Goal: Task Accomplishment & Management: Complete application form

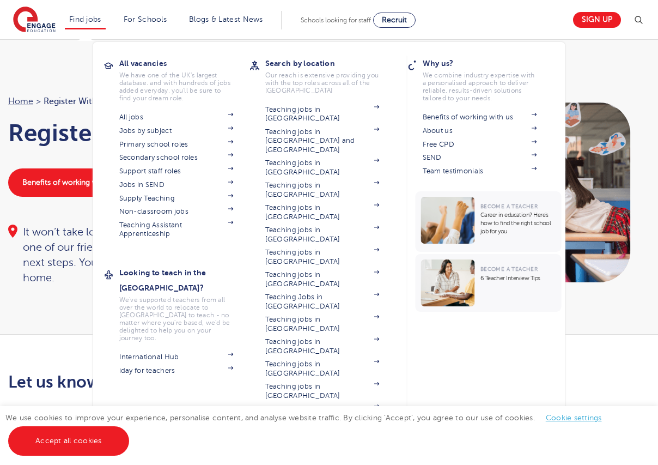
click at [87, 25] on li "Find jobs All vacancies We have one of the UK's largest database. and with hund…" at bounding box center [85, 20] width 41 height 19
click at [162, 145] on link "Primary school roles" at bounding box center [176, 144] width 114 height 9
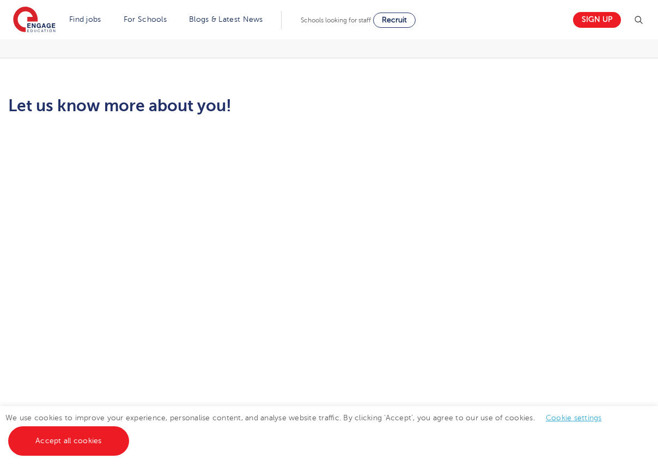
scroll to position [361, 0]
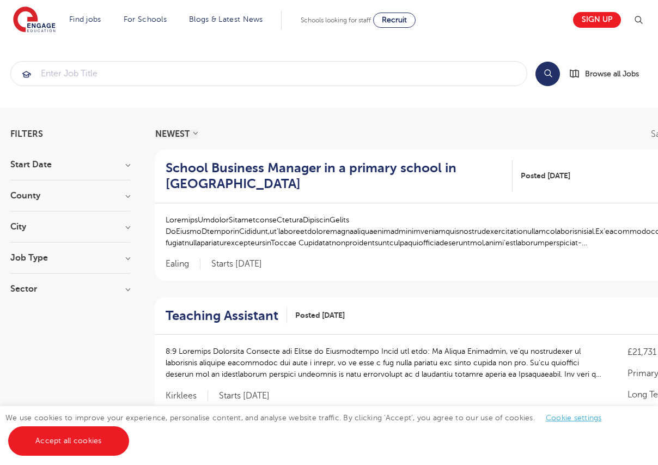
click at [58, 228] on h3 "City" at bounding box center [70, 226] width 120 height 9
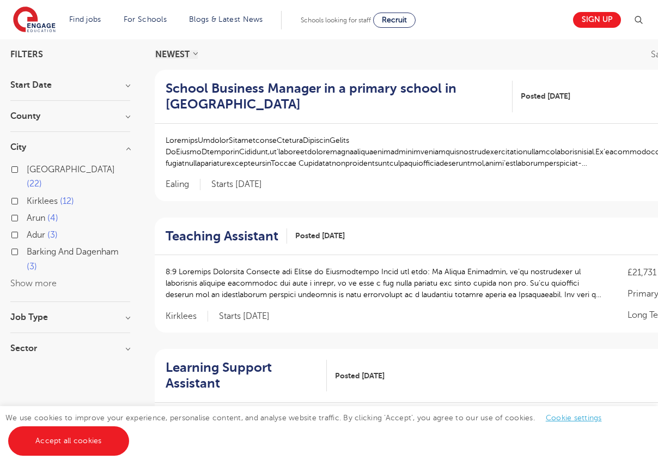
scroll to position [117, 0]
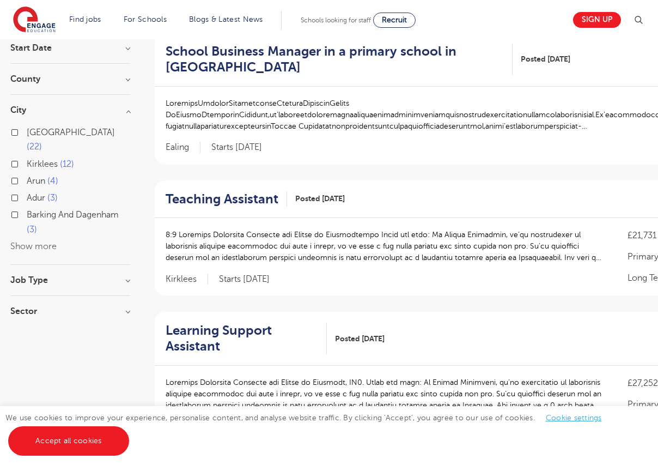
click at [44, 276] on h3 "Job Type" at bounding box center [70, 280] width 120 height 9
click at [27, 313] on label "SEND 20" at bounding box center [47, 320] width 41 height 14
click at [27, 315] on input "SEND 20" at bounding box center [30, 318] width 7 height 7
checkbox input "true"
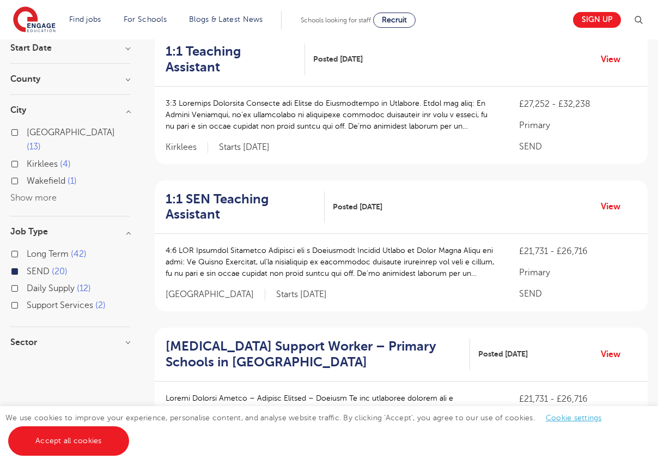
click at [27, 281] on label "Daily Supply 12" at bounding box center [59, 288] width 64 height 14
click at [27, 283] on input "Daily Supply 12" at bounding box center [30, 286] width 7 height 7
checkbox input "true"
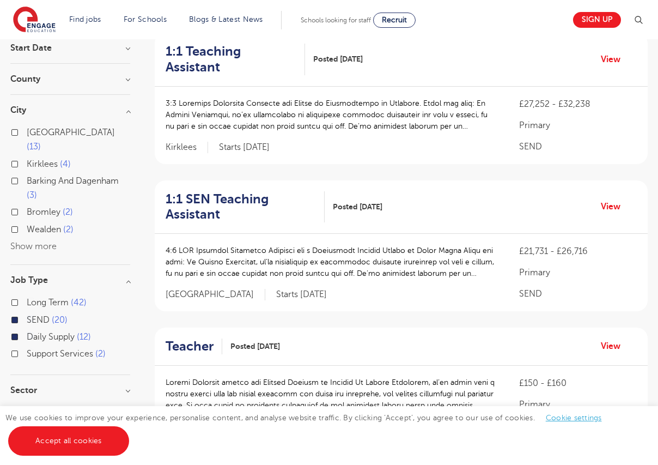
click at [19, 241] on button "Show more" at bounding box center [33, 246] width 46 height 10
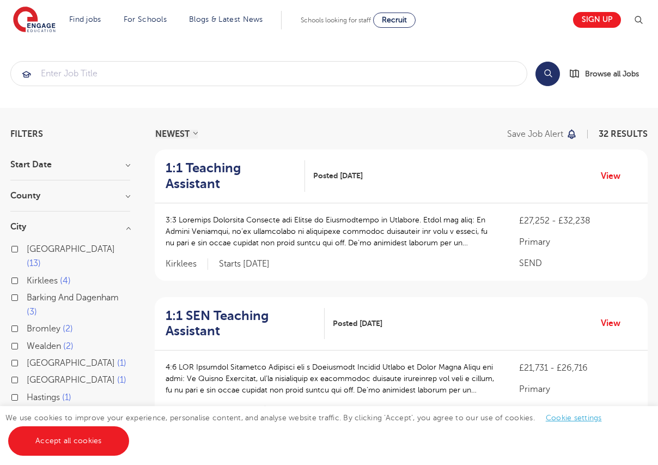
click at [54, 166] on h3 "Start Date" at bounding box center [70, 164] width 120 height 9
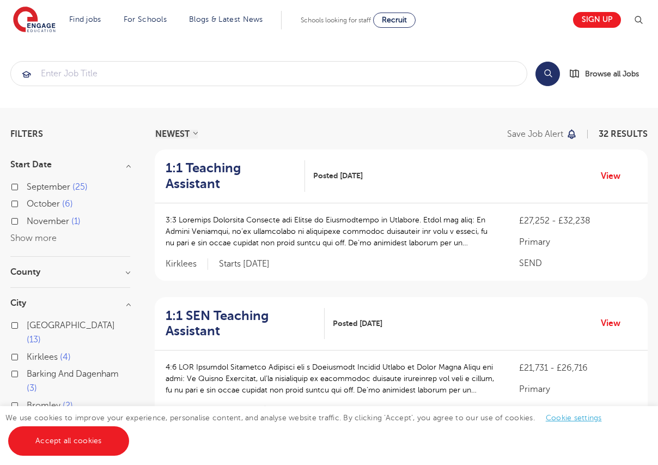
click at [27, 205] on label "October 6" at bounding box center [50, 204] width 46 height 14
click at [27, 205] on input "October 6" at bounding box center [30, 202] width 7 height 7
checkbox input "true"
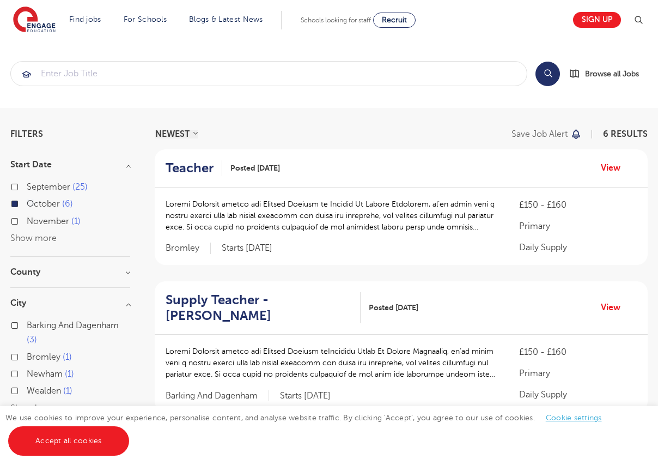
click at [59, 272] on h3 "County" at bounding box center [70, 272] width 120 height 9
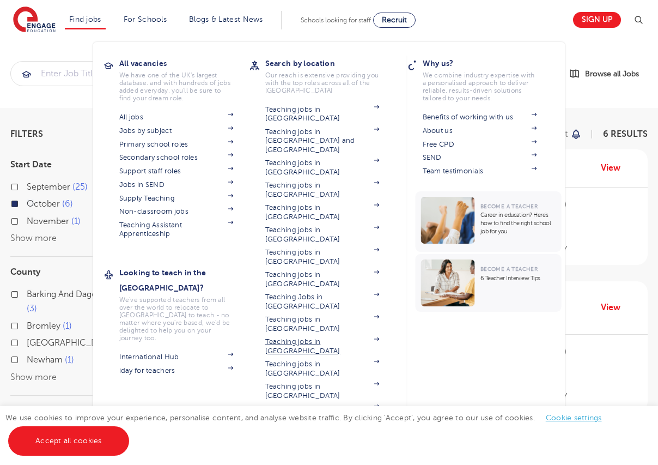
click at [329, 337] on link "Teaching jobs in [GEOGRAPHIC_DATA]" at bounding box center [322, 346] width 114 height 18
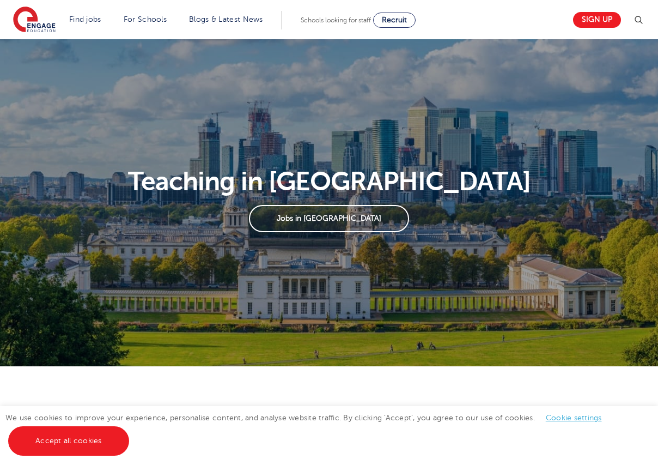
click at [338, 220] on link "Jobs in [GEOGRAPHIC_DATA]" at bounding box center [329, 218] width 160 height 27
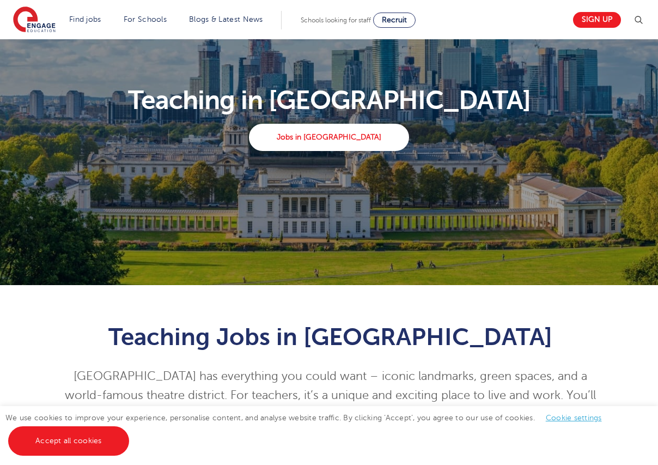
scroll to position [67, 0]
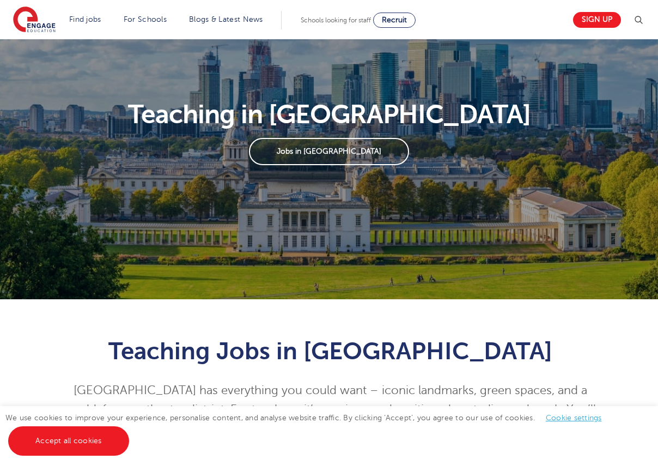
click at [331, 149] on link "Jobs in [GEOGRAPHIC_DATA]" at bounding box center [329, 151] width 160 height 27
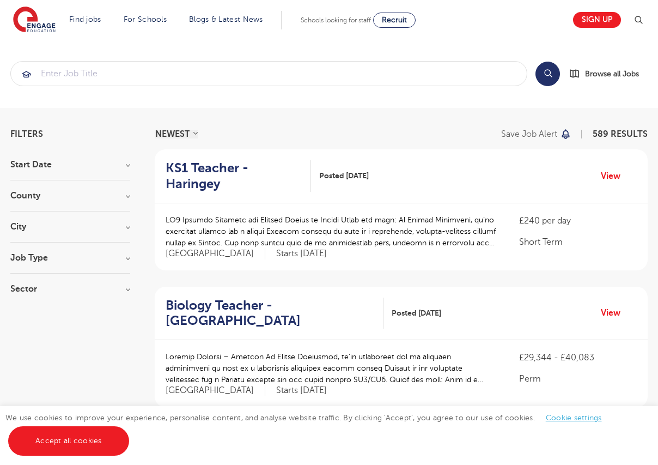
click at [76, 228] on h3 "City" at bounding box center [70, 226] width 120 height 9
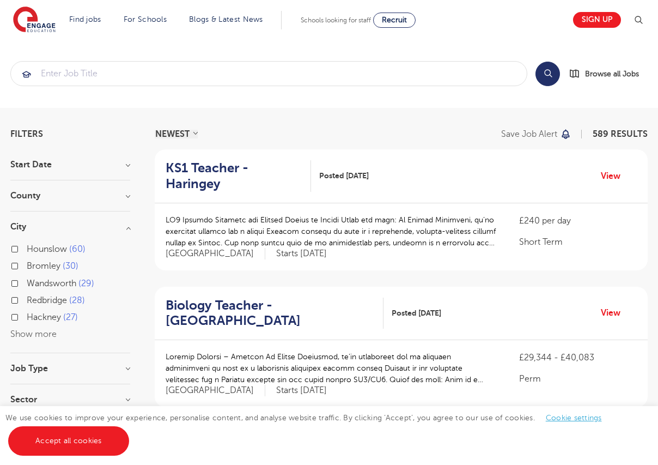
click at [76, 228] on h3 "City" at bounding box center [70, 226] width 120 height 9
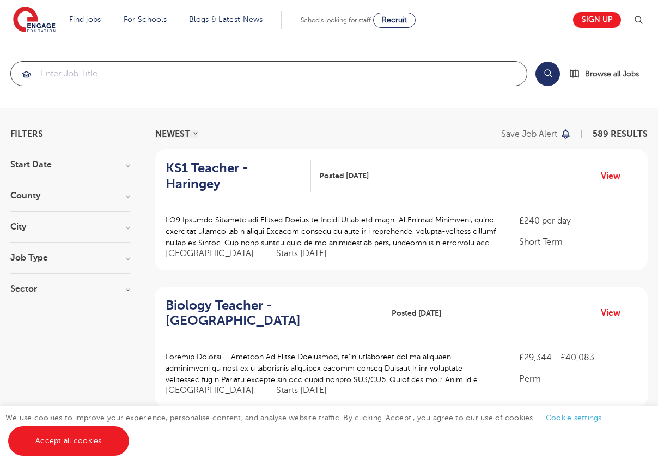
click at [119, 74] on input "search" at bounding box center [269, 74] width 516 height 24
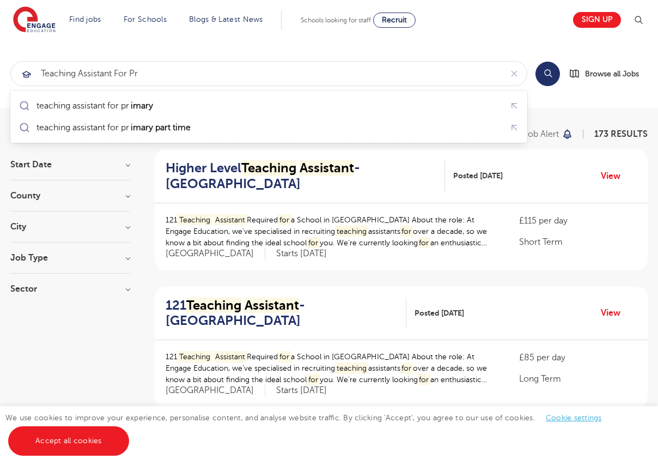
click at [101, 166] on h3 "Start Date" at bounding box center [70, 164] width 120 height 9
click at [129, 167] on h3 "Start Date" at bounding box center [70, 164] width 120 height 9
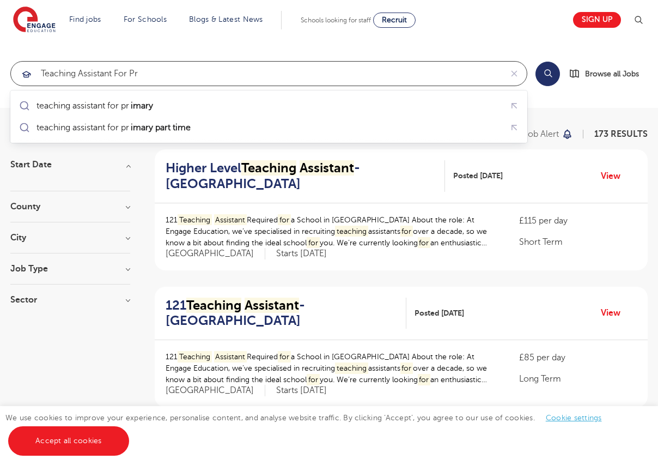
click at [159, 69] on input "Teaching assistant for pr" at bounding box center [256, 74] width 491 height 24
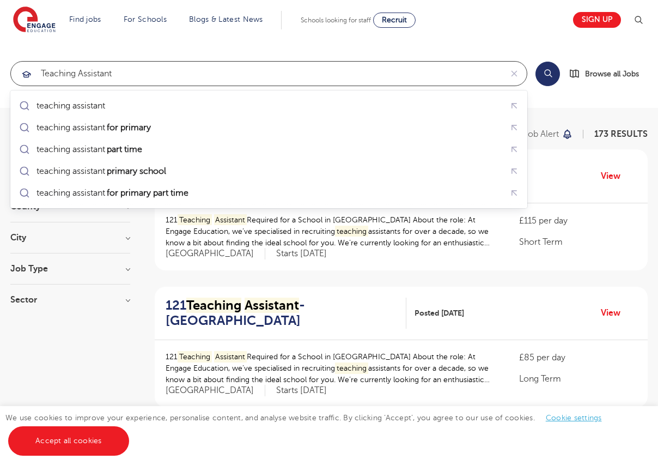
click button "Submit" at bounding box center [0, 0] width 0 height 0
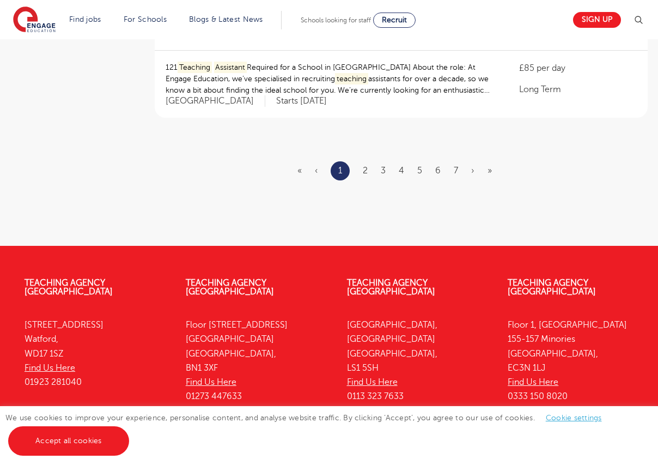
scroll to position [1381, 0]
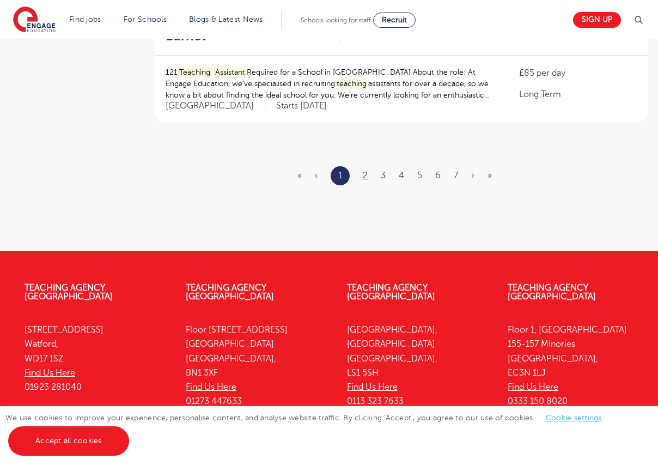
click at [367, 171] on link "2" at bounding box center [365, 176] width 5 height 10
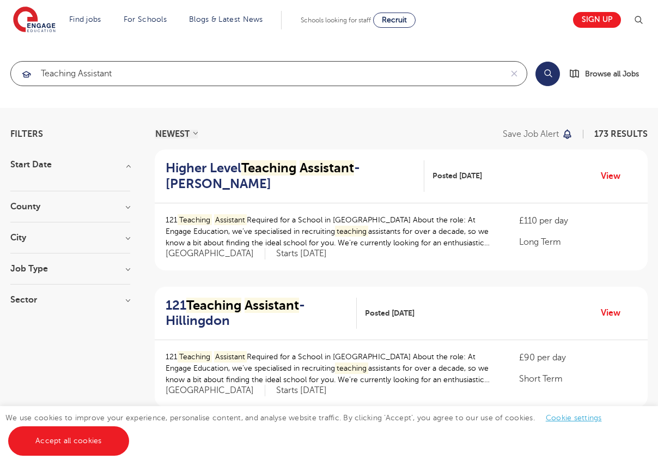
click at [194, 70] on input "Teaching assistant" at bounding box center [256, 74] width 491 height 24
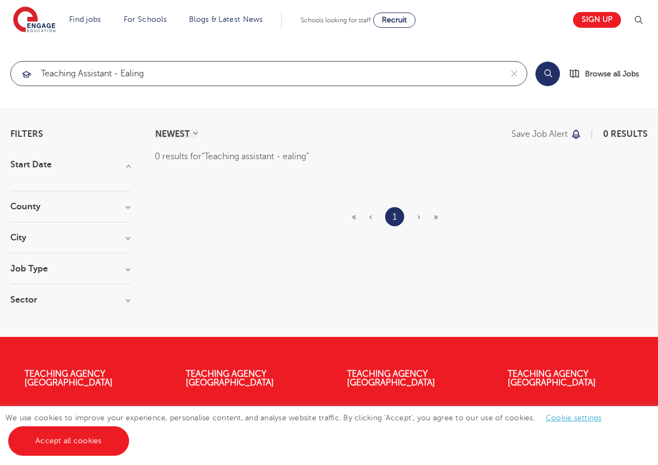
click button "Submit" at bounding box center [0, 0] width 0 height 0
click at [234, 77] on input "Teaching assistant - ealing" at bounding box center [256, 74] width 491 height 24
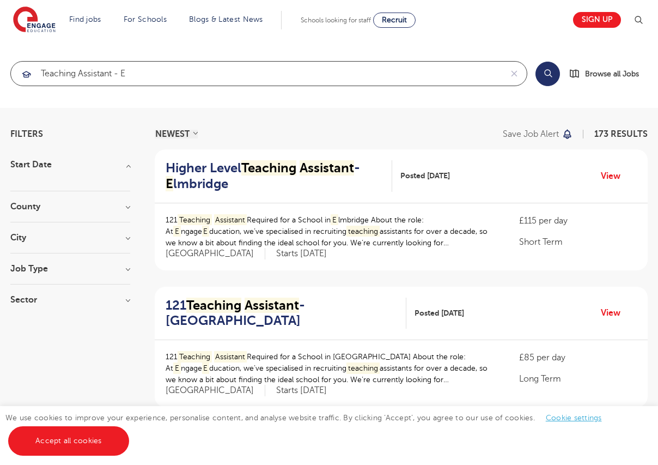
type input "Teaching assistant -"
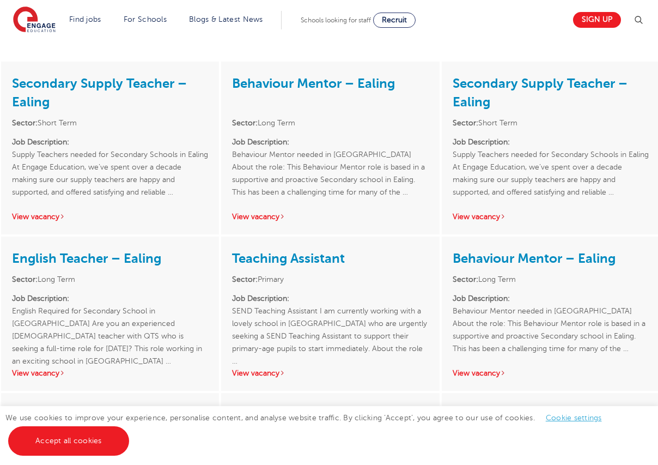
scroll to position [1223, 0]
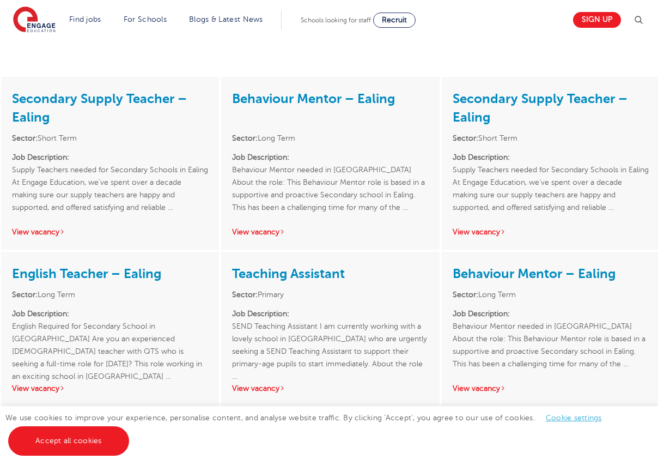
click at [289, 266] on link "Teaching Assistant" at bounding box center [288, 273] width 113 height 15
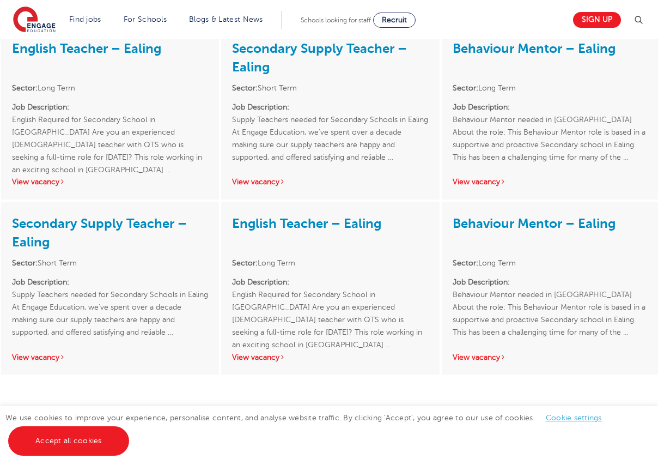
scroll to position [1959, 0]
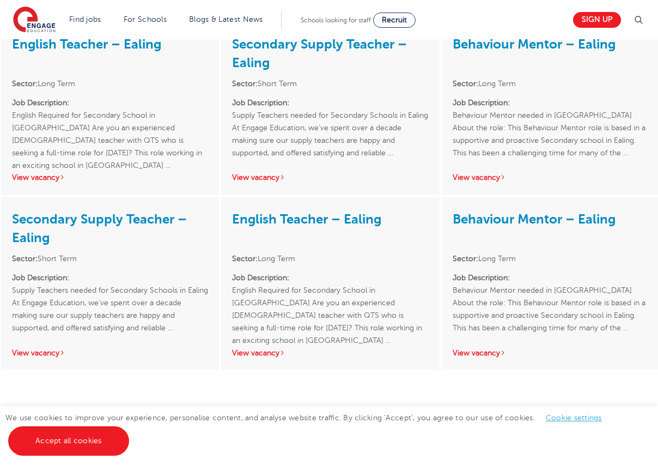
click at [531, 211] on link "Behaviour Mentor – Ealing" at bounding box center [534, 218] width 163 height 15
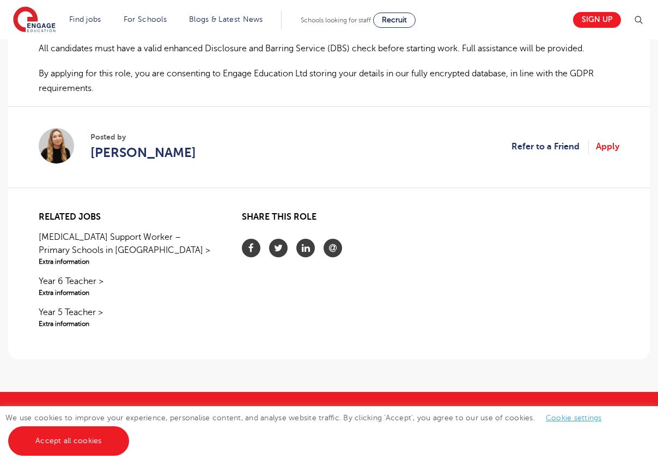
scroll to position [766, 0]
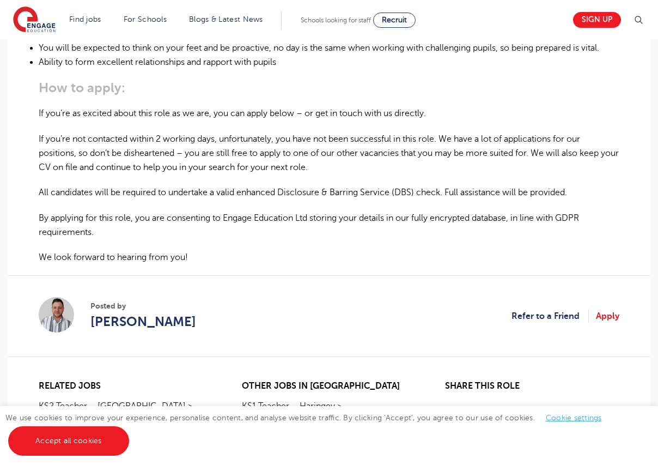
scroll to position [627, 0]
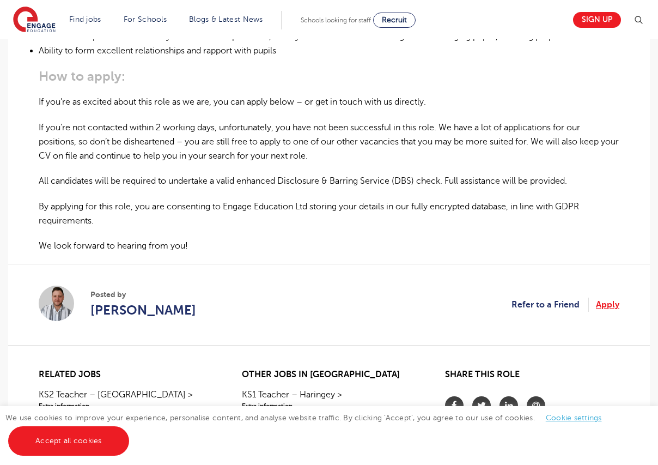
click at [618, 300] on link "Apply" at bounding box center [607, 305] width 23 height 14
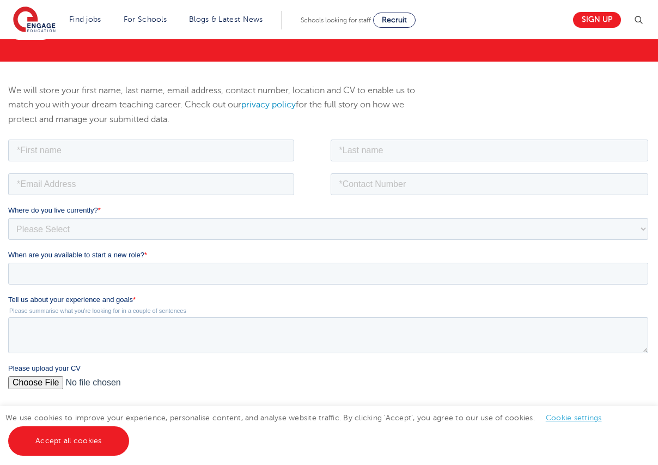
scroll to position [121, 0]
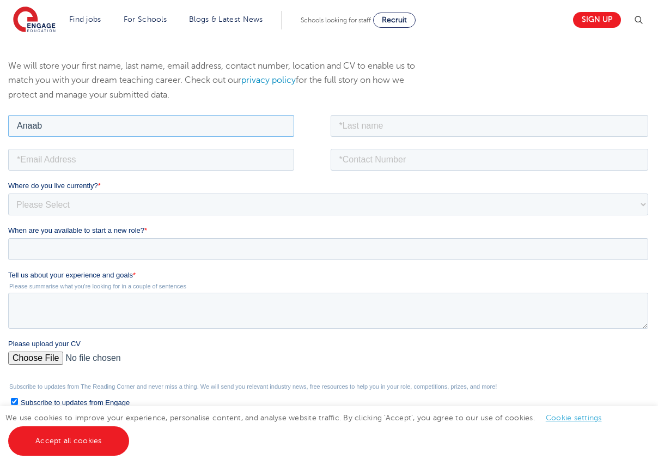
type input "Anaab"
type input "Ahtsham"
type input "anaab.ahtsham98@outlook.com"
type input "07828105982"
select select "UK"
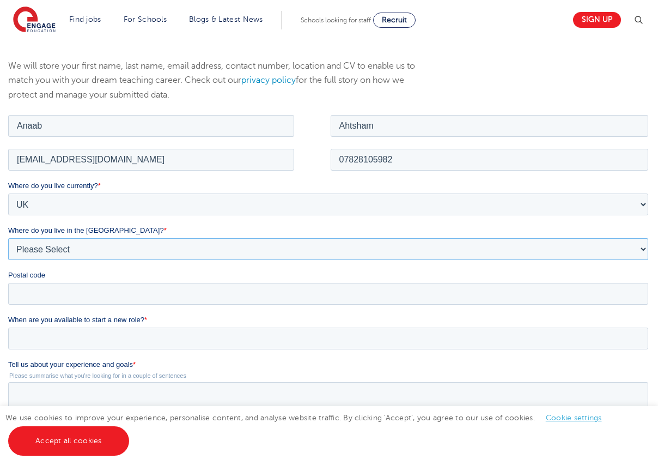
select select "[GEOGRAPHIC_DATA]"
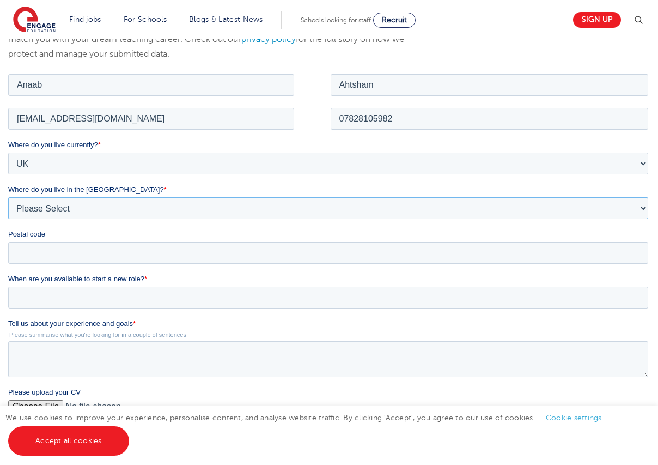
scroll to position [167, 0]
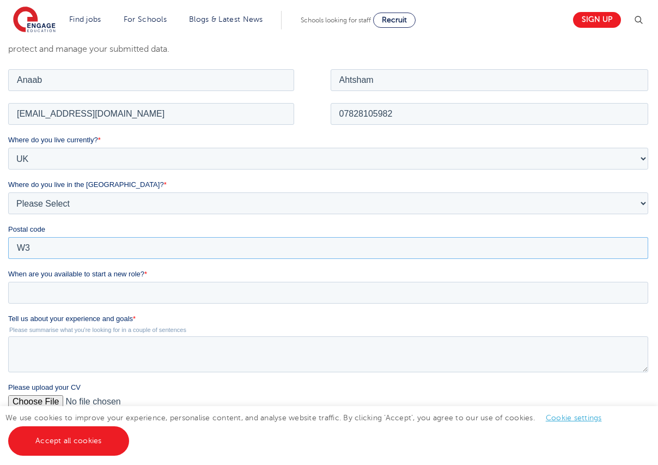
type input "W3"
click at [121, 293] on input "When are you available to start a new role? *" at bounding box center [328, 292] width 640 height 22
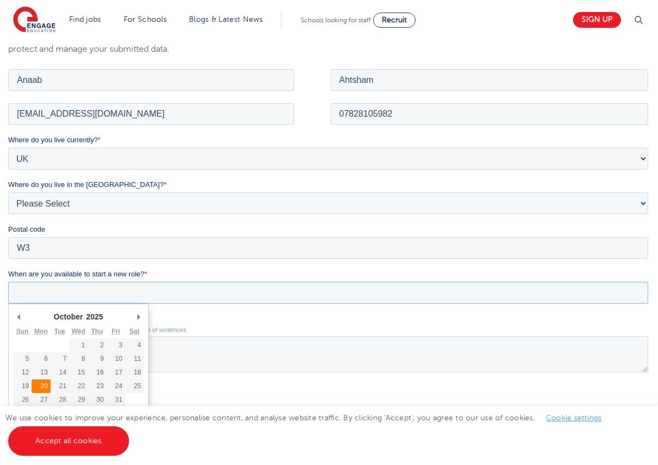
type div "2025-10-20"
type input "2025/10/20"
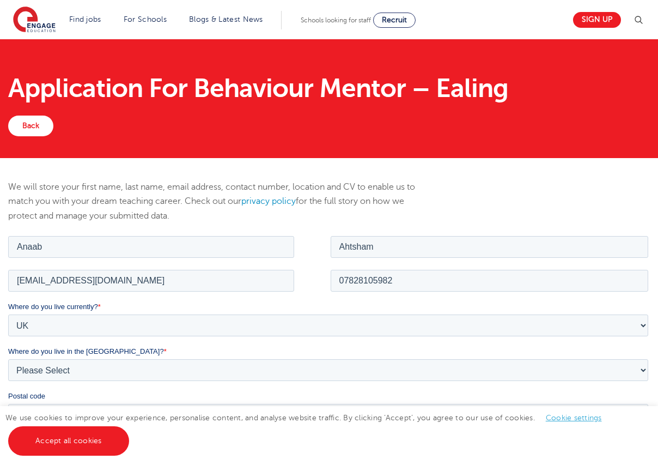
scroll to position [0, 0]
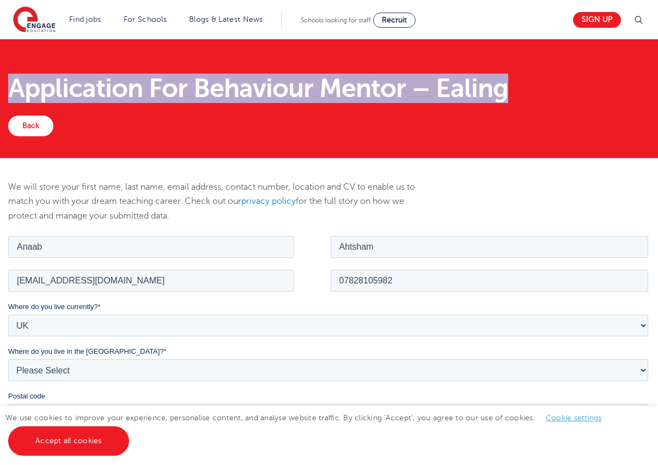
drag, startPoint x: 545, startPoint y: 98, endPoint x: 12, endPoint y: 92, distance: 533.0
click at [12, 92] on h1 "Application For Behaviour Mentor – Ealing" at bounding box center [329, 88] width 642 height 26
copy h1 "Application For Behaviour Mentor – Ealing"
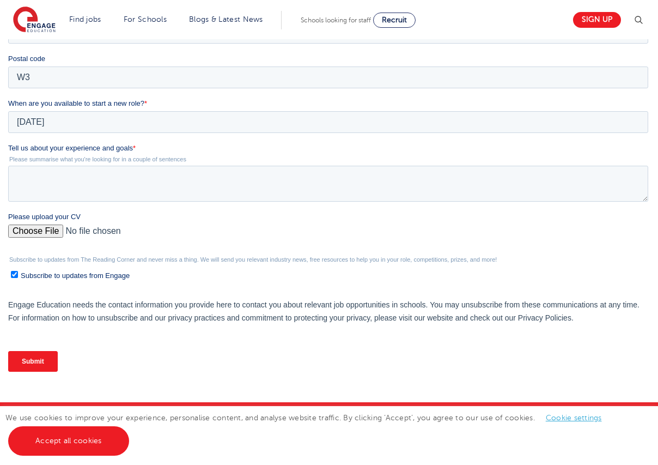
scroll to position [238, 0]
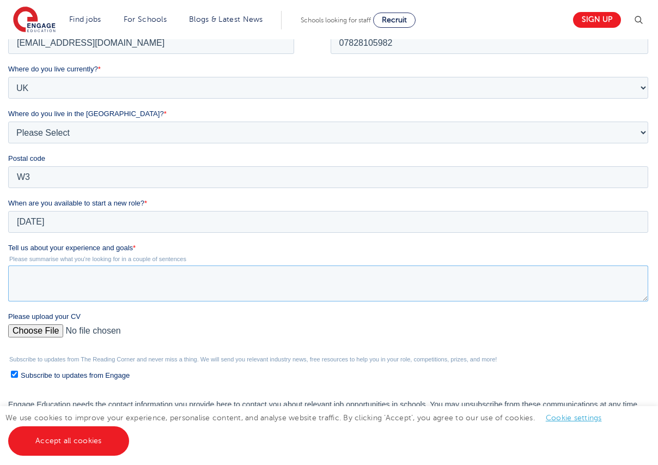
click at [102, 280] on textarea "Tell us about your experience and goals *" at bounding box center [328, 283] width 640 height 36
paste textarea "I have experience working with young people in both educational and community s…"
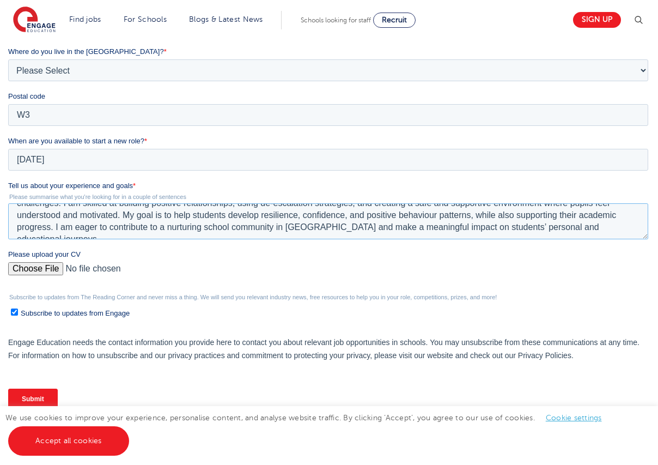
scroll to position [305, 0]
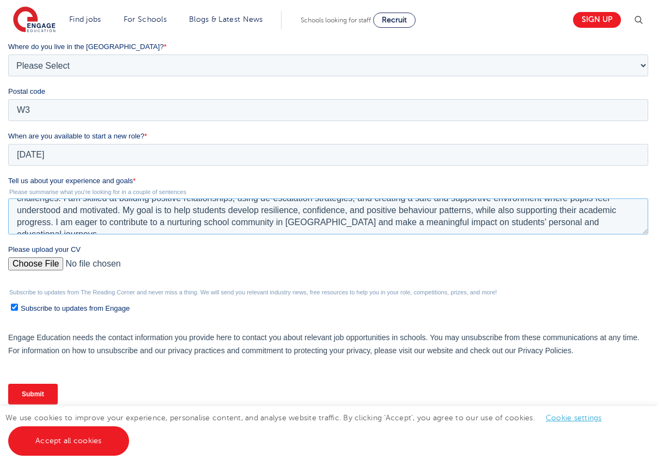
type textarea "I have experience working with young people in both educational and community s…"
click at [46, 268] on input "Please upload your CV" at bounding box center [328, 268] width 640 height 22
type input "C:\fakepath\Anaab Ahtsham CV (1).pdf"
click at [16, 306] on input "Subscribe to updates from Engage" at bounding box center [14, 307] width 7 height 7
checkbox input "false"
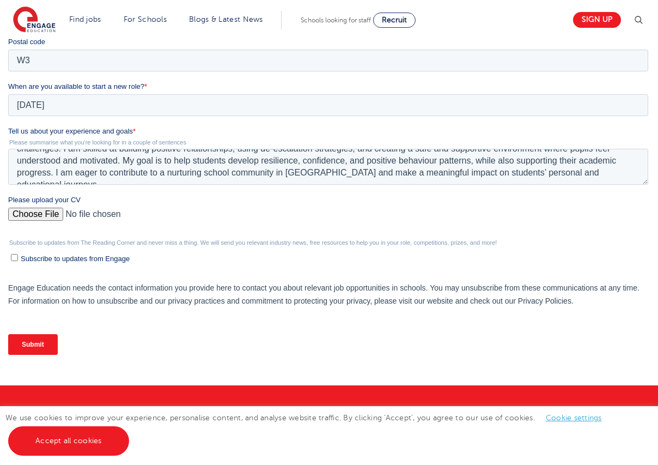
scroll to position [357, 0]
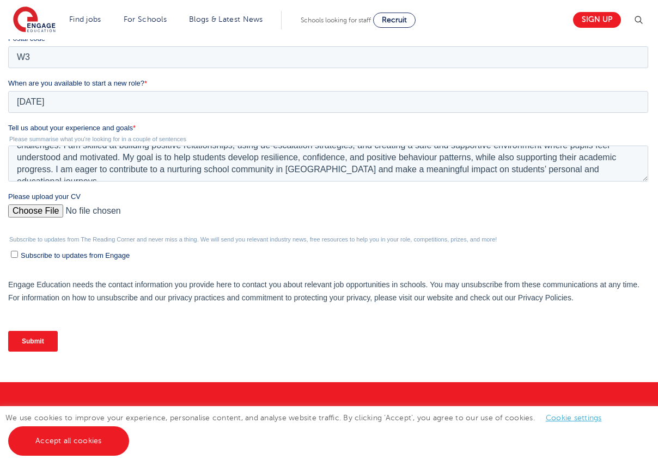
click at [29, 344] on input "Submit" at bounding box center [33, 341] width 50 height 21
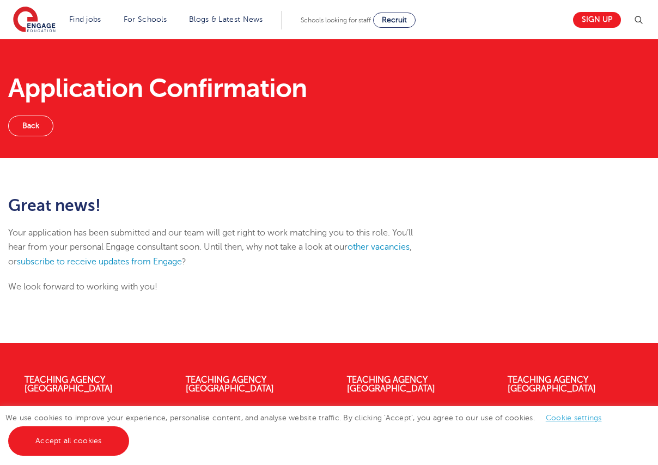
click at [37, 123] on link "Back" at bounding box center [30, 126] width 45 height 21
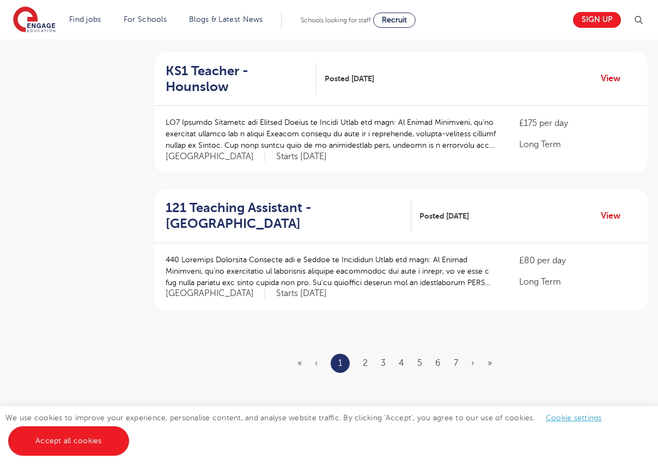
scroll to position [1341, 0]
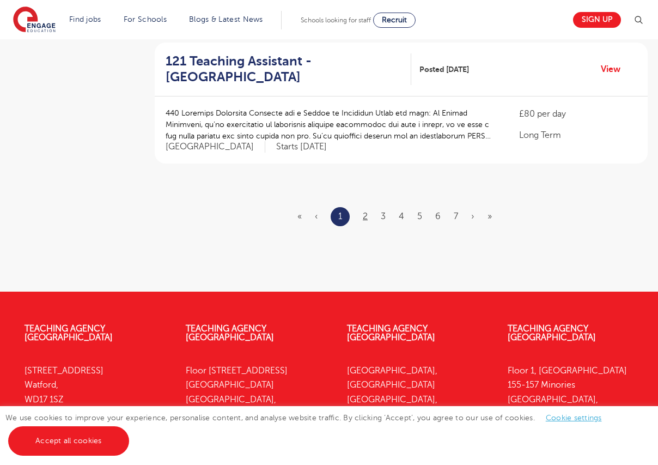
click at [365, 211] on link "2" at bounding box center [365, 216] width 5 height 10
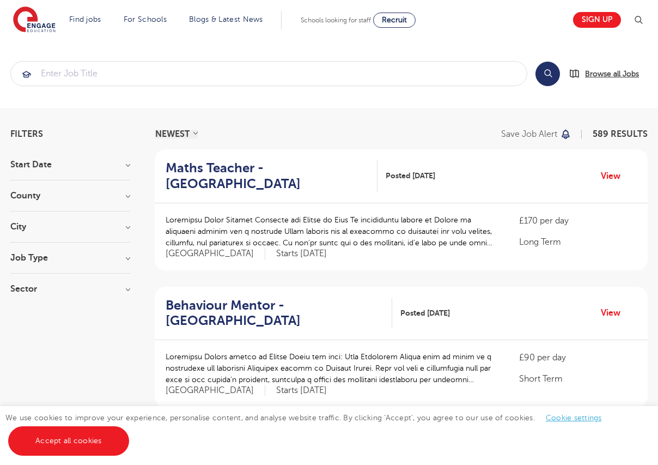
click at [598, 69] on span "Browse all Jobs" at bounding box center [612, 74] width 54 height 13
click at [70, 197] on h3 "County" at bounding box center [70, 195] width 120 height 9
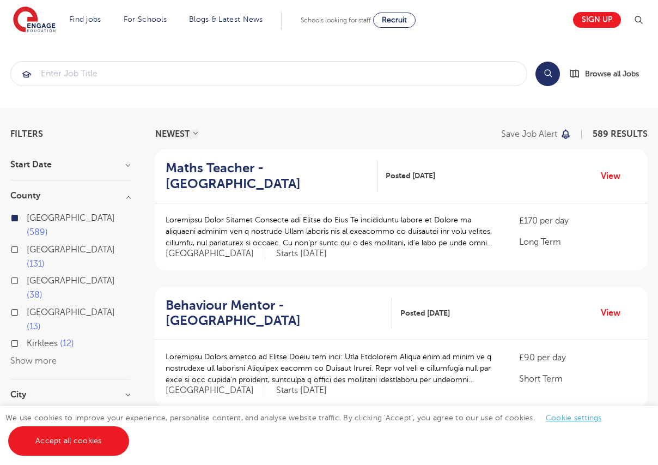
click at [115, 189] on section "Start Date County London 589 Hertfordshire 131 Leeds 38 West Sussex 13 Kirklees…" at bounding box center [70, 316] width 120 height 312
click at [126, 196] on h3 "County" at bounding box center [70, 195] width 120 height 9
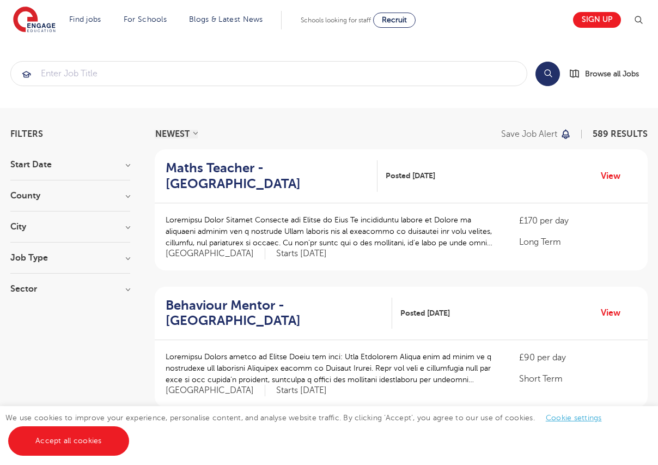
click at [67, 228] on h3 "City" at bounding box center [70, 226] width 120 height 9
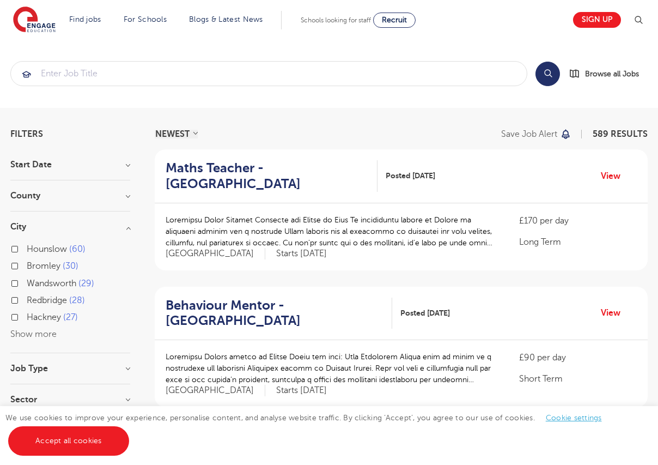
click at [40, 336] on button "Show more" at bounding box center [33, 334] width 46 height 10
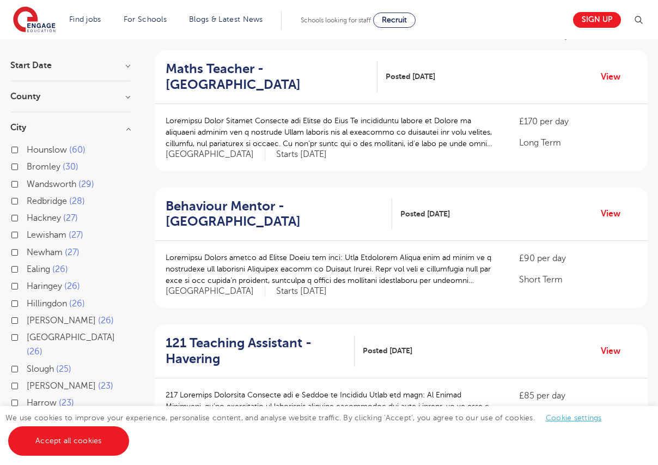
scroll to position [120, 0]
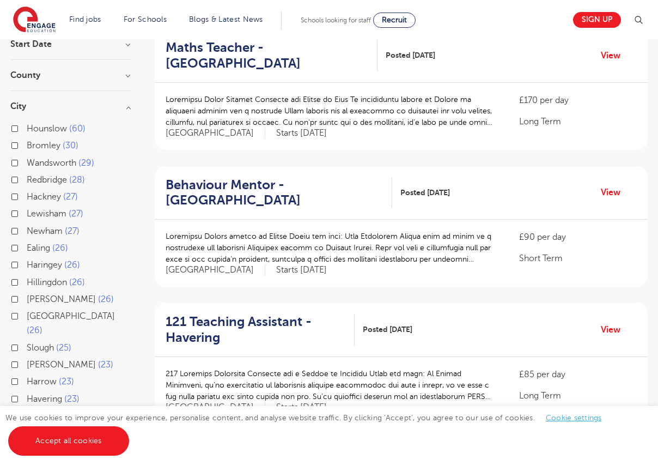
click at [27, 247] on label "Ealing 26" at bounding box center [47, 248] width 41 height 14
click at [27, 247] on input "Ealing 26" at bounding box center [30, 246] width 7 height 7
checkbox input "true"
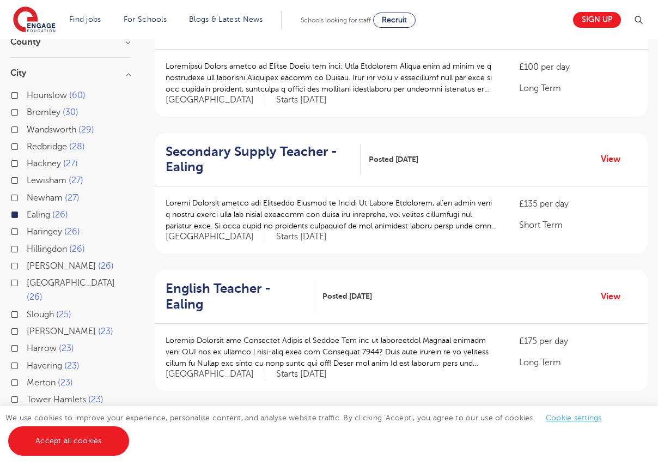
scroll to position [152, 0]
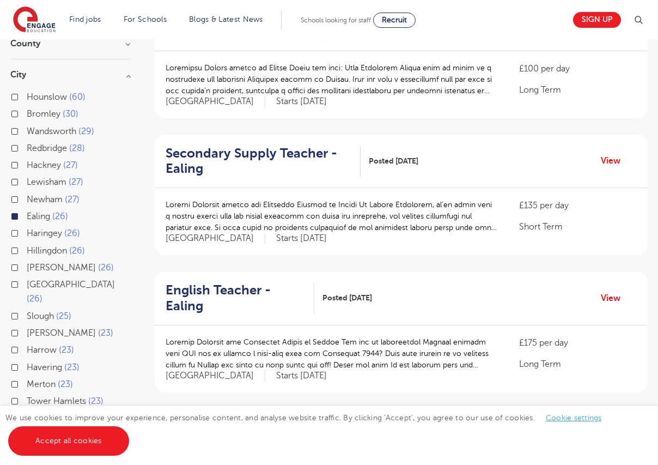
click at [27, 95] on label "Hounslow 60" at bounding box center [56, 97] width 59 height 14
click at [27, 95] on input "Hounslow 60" at bounding box center [30, 95] width 7 height 7
checkbox input "true"
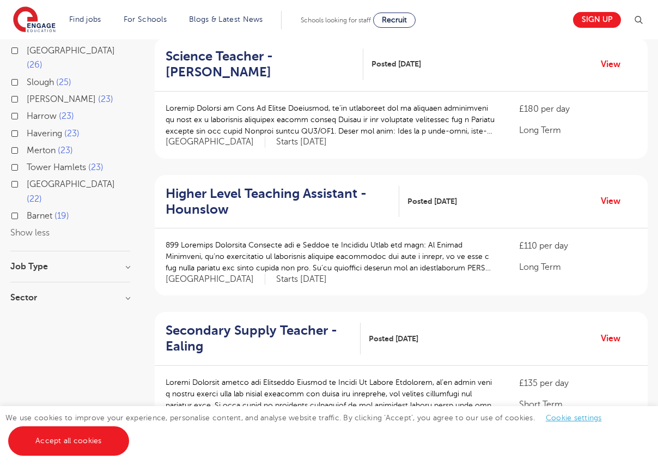
scroll to position [404, 0]
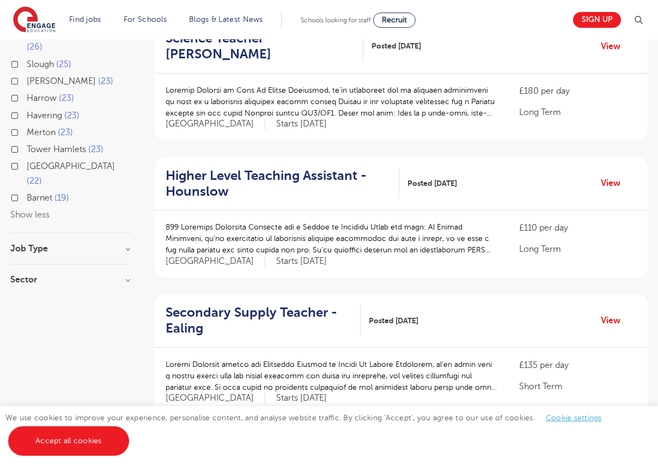
click at [106, 244] on h3 "Job Type" at bounding box center [70, 248] width 120 height 9
click at [127, 244] on h3 "Job Type" at bounding box center [70, 248] width 120 height 9
click at [125, 286] on h3 "Sector" at bounding box center [70, 290] width 120 height 9
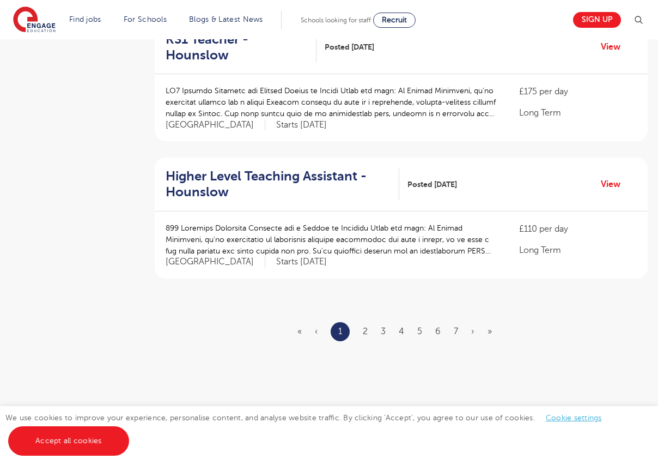
scroll to position [1226, 0]
click at [365, 326] on link "2" at bounding box center [365, 331] width 5 height 10
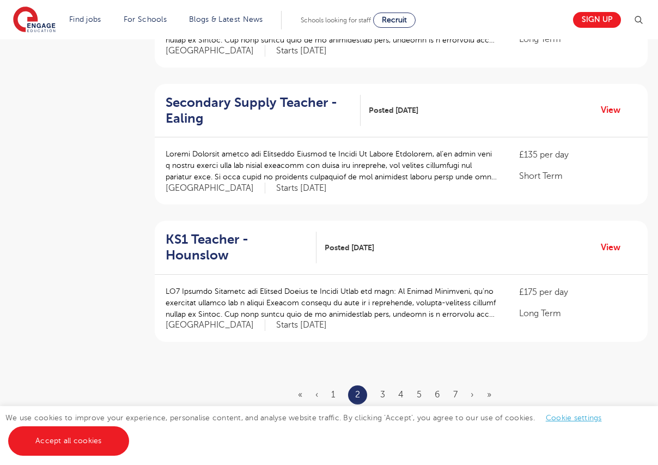
scroll to position [1163, 0]
click at [383, 389] on link "3" at bounding box center [382, 394] width 5 height 10
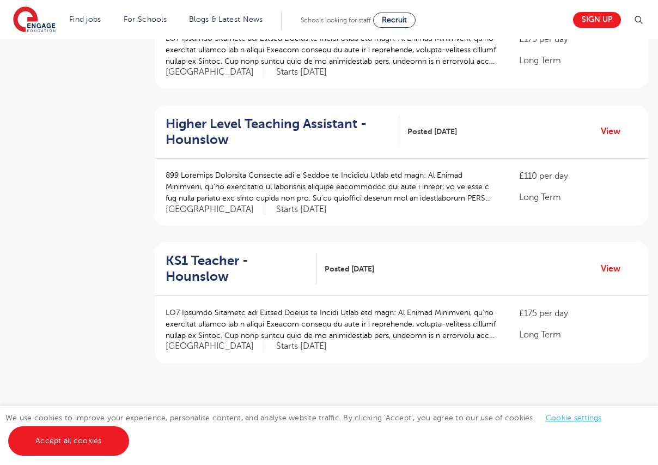
scroll to position [1222, 0]
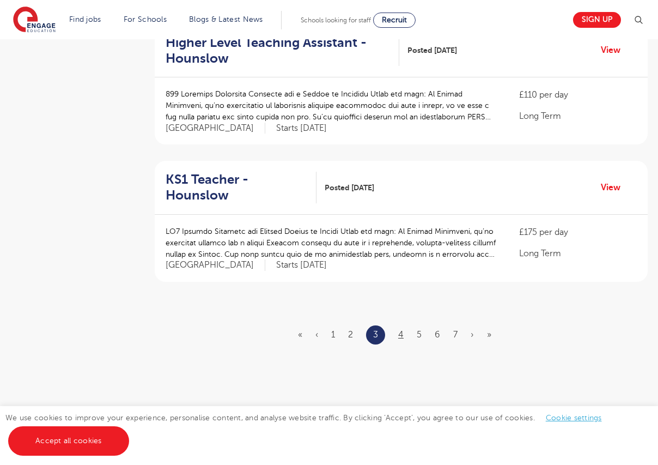
click at [402, 330] on link "4" at bounding box center [400, 335] width 5 height 10
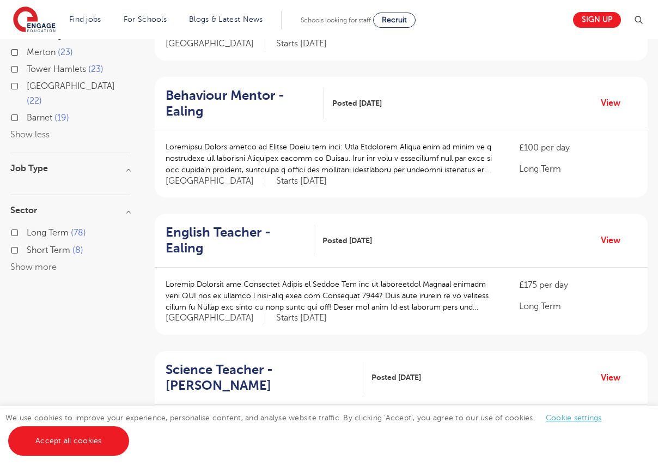
scroll to position [501, 0]
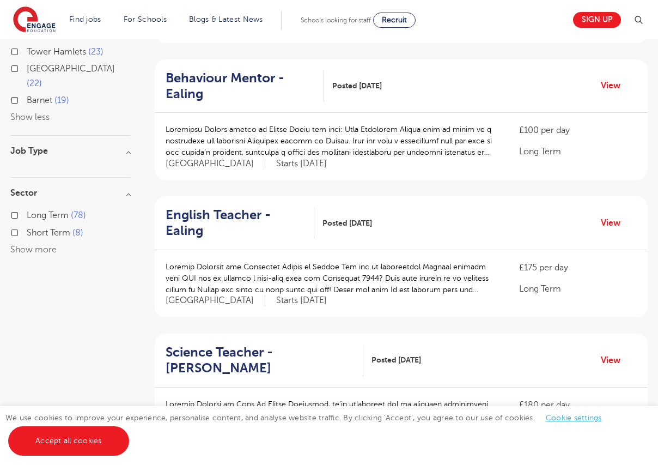
click at [128, 147] on h3 "Job Type" at bounding box center [70, 151] width 120 height 9
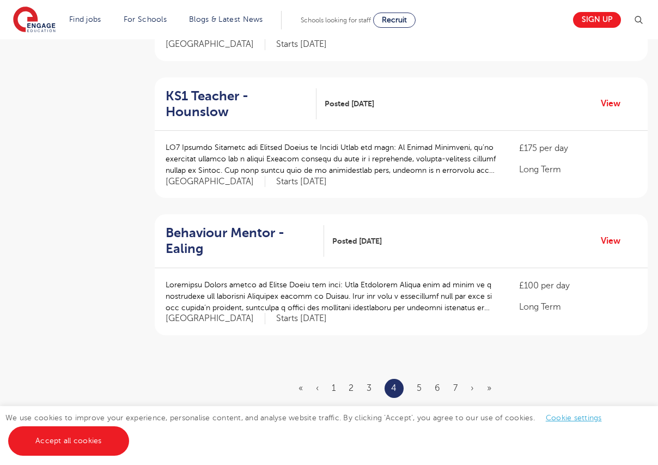
scroll to position [1169, 0]
click at [416, 378] on ul "« ‹ 1 2 3 4 5 6 7 › »" at bounding box center [402, 387] width 206 height 19
click at [420, 383] on link "5" at bounding box center [419, 388] width 5 height 10
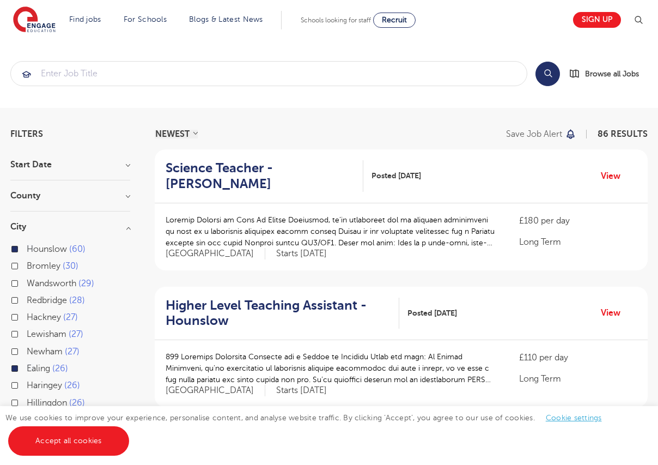
click at [27, 248] on label "Hounslow 60" at bounding box center [56, 249] width 59 height 14
click at [27, 248] on input "Hounslow 60" at bounding box center [30, 247] width 7 height 7
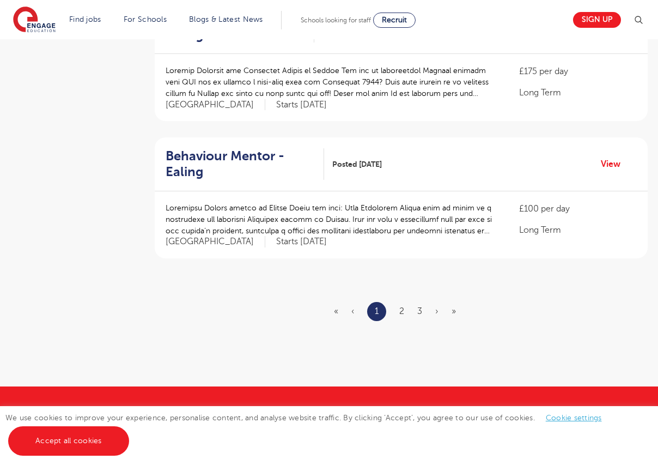
scroll to position [1228, 0]
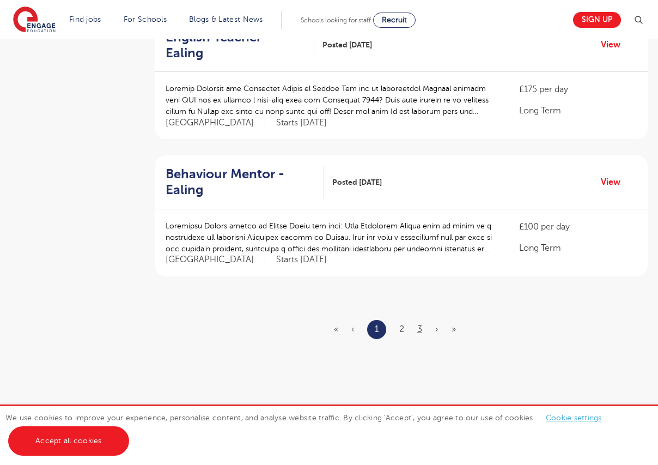
click at [418, 324] on link "3" at bounding box center [419, 329] width 5 height 10
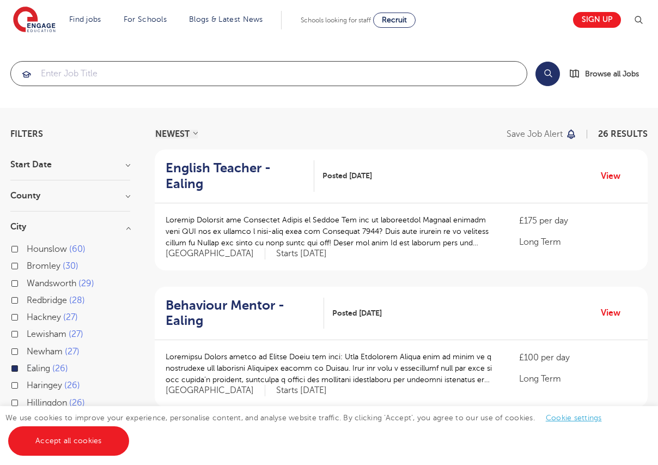
click at [143, 72] on input "search" at bounding box center [269, 74] width 516 height 24
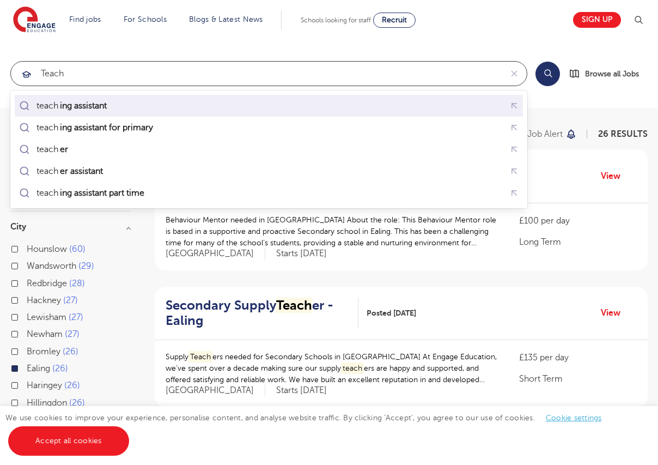
click at [138, 111] on div "teach ing assistant" at bounding box center [269, 106] width 504 height 17
type input "teaching assistant"
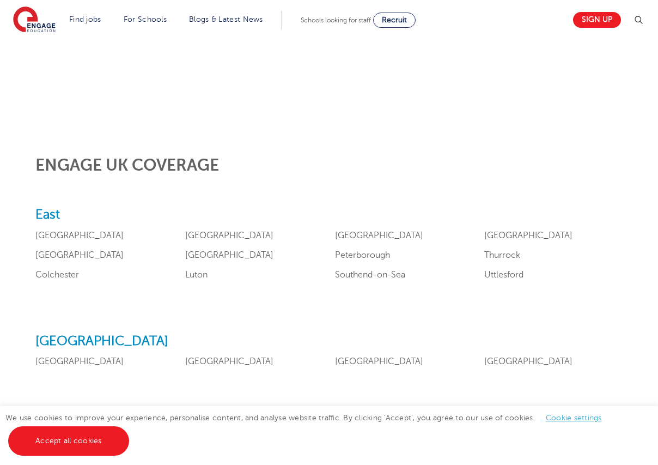
scroll to position [403, 0]
